Goal: Task Accomplishment & Management: Use online tool/utility

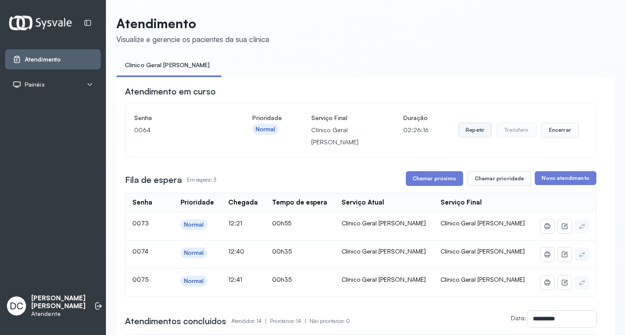
click at [469, 132] on button "Repetir" at bounding box center [474, 130] width 33 height 15
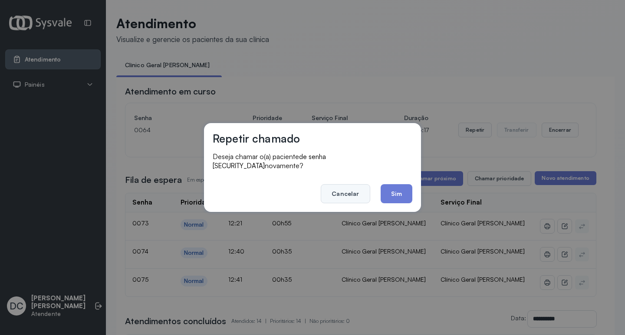
click at [354, 188] on button "Cancelar" at bounding box center [345, 193] width 49 height 19
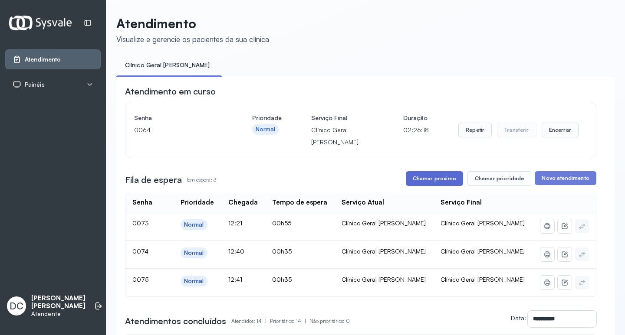
click at [437, 181] on button "Chamar próximo" at bounding box center [434, 178] width 57 height 15
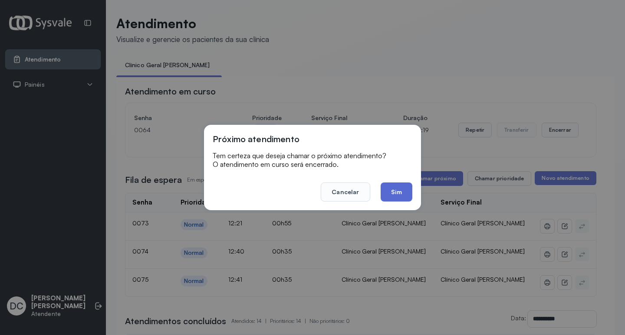
click at [398, 198] on button "Sim" at bounding box center [396, 192] width 32 height 19
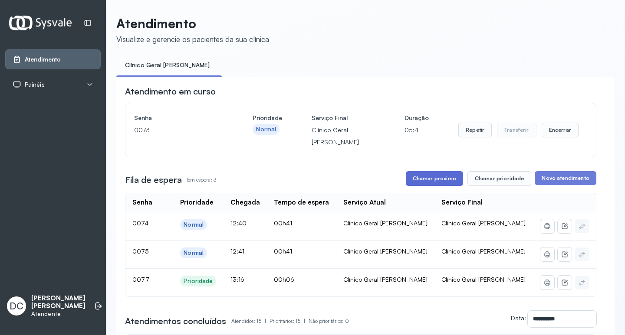
click at [449, 183] on button "Chamar próximo" at bounding box center [434, 178] width 57 height 15
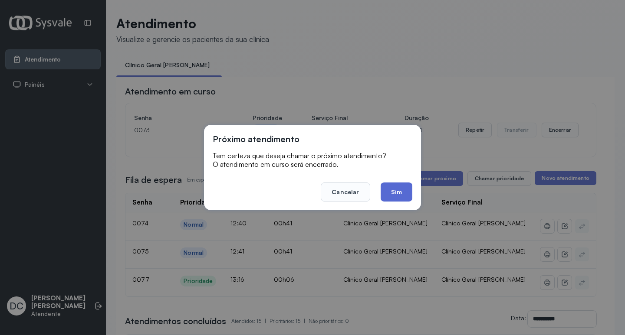
click at [395, 193] on button "Sim" at bounding box center [396, 192] width 32 height 19
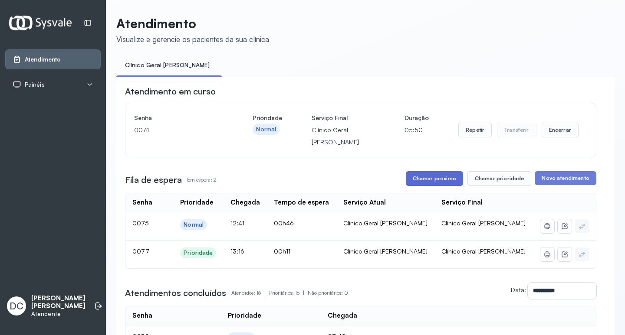
click at [442, 179] on button "Chamar próximo" at bounding box center [434, 178] width 57 height 15
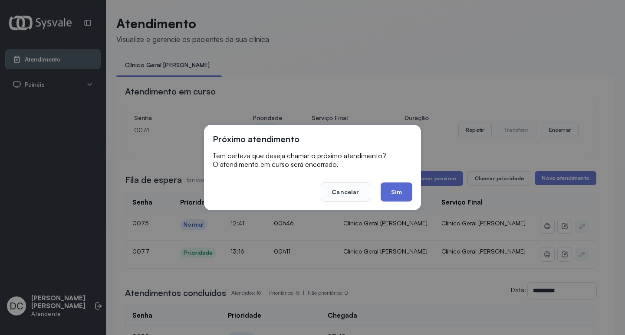
click at [399, 195] on button "Sim" at bounding box center [396, 192] width 32 height 19
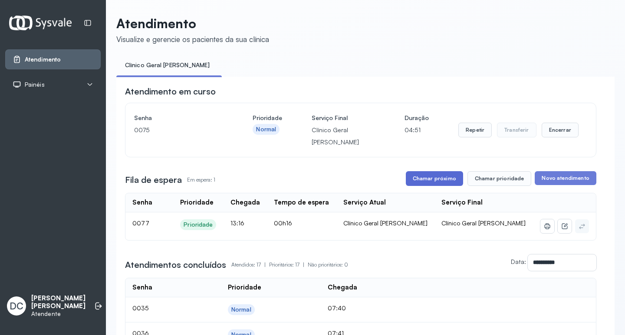
click at [431, 176] on button "Chamar próximo" at bounding box center [434, 178] width 57 height 15
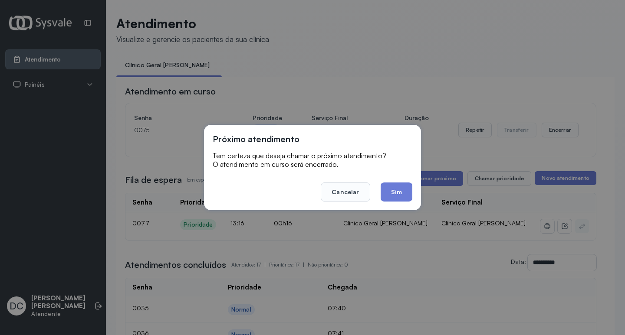
click at [375, 190] on footer "Cancelar Sim" at bounding box center [313, 185] width 200 height 31
click at [387, 196] on button "Sim" at bounding box center [396, 192] width 32 height 19
